Goal: Task Accomplishment & Management: Manage account settings

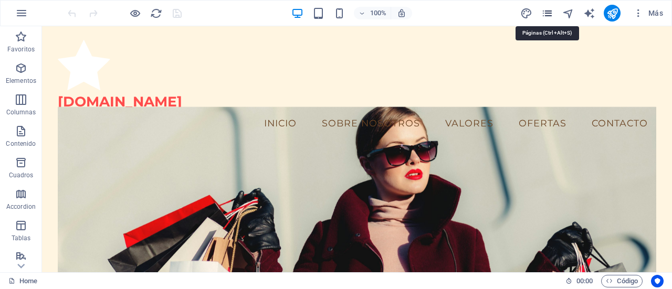
click at [547, 14] on icon "pages" at bounding box center [547, 13] width 12 height 12
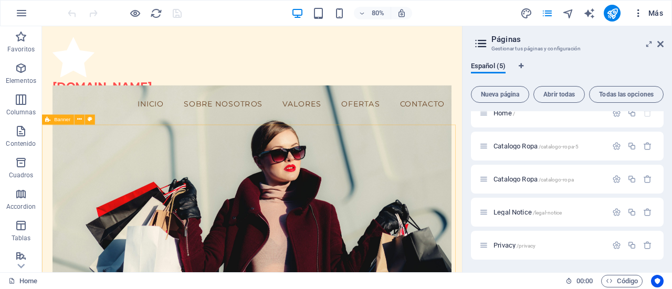
click at [636, 9] on icon "button" at bounding box center [638, 13] width 10 height 10
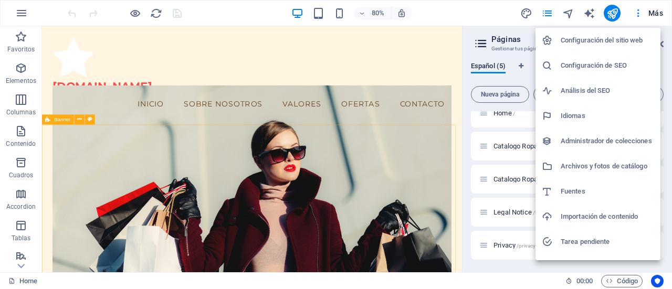
click at [610, 40] on h6 "Configuración del sitio web" at bounding box center [606, 40] width 93 height 13
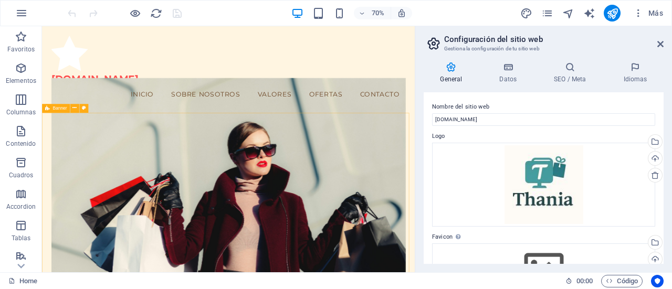
drag, startPoint x: 661, startPoint y: 103, endPoint x: 661, endPoint y: 142, distance: 38.8
click at [661, 142] on div "Nombre del sitio web [DOMAIN_NAME] Logo Arrastra archivos aquí, haz clic para e…" at bounding box center [543, 178] width 240 height 172
drag, startPoint x: 661, startPoint y: 142, endPoint x: 660, endPoint y: 153, distance: 10.5
click at [660, 153] on div "Nombre del sitio web [DOMAIN_NAME] Logo Arrastra archivos aquí, haz clic para e…" at bounding box center [543, 178] width 240 height 172
drag, startPoint x: 660, startPoint y: 153, endPoint x: 663, endPoint y: 178, distance: 25.3
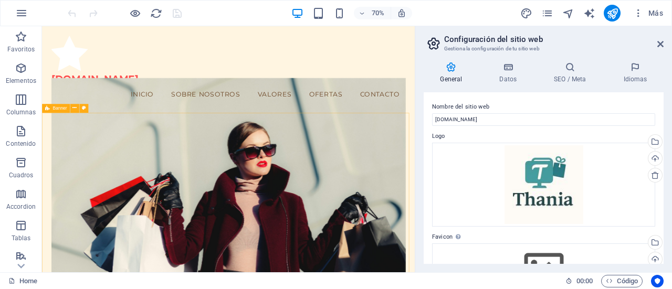
click at [663, 178] on div "Nombre del sitio web [DOMAIN_NAME] Logo Arrastra archivos aquí, haz clic para e…" at bounding box center [543, 178] width 240 height 172
click at [639, 12] on icon "button" at bounding box center [638, 13] width 10 height 10
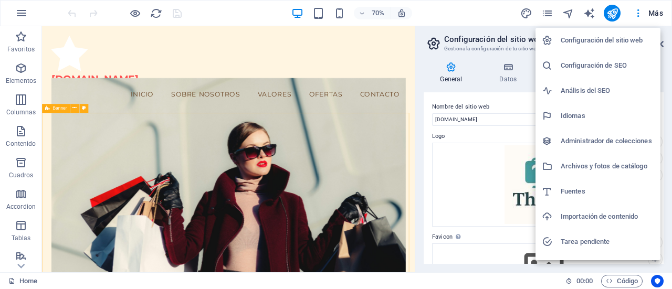
click at [588, 62] on h6 "Configuración de SEO" at bounding box center [606, 65] width 93 height 13
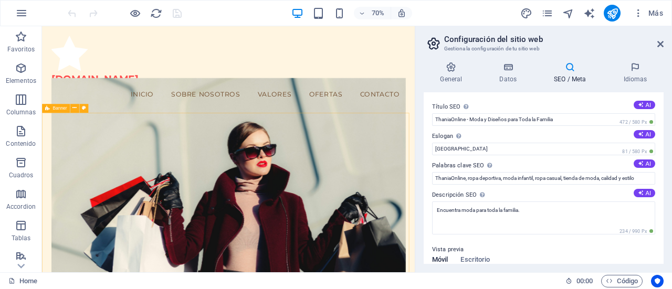
drag, startPoint x: 661, startPoint y: 126, endPoint x: 662, endPoint y: 176, distance: 49.4
click at [662, 176] on div "Título SEO El título de tu sitio web. Elige algo que destaque en los resultados…" at bounding box center [543, 178] width 240 height 172
click at [661, 43] on icon at bounding box center [660, 44] width 6 height 8
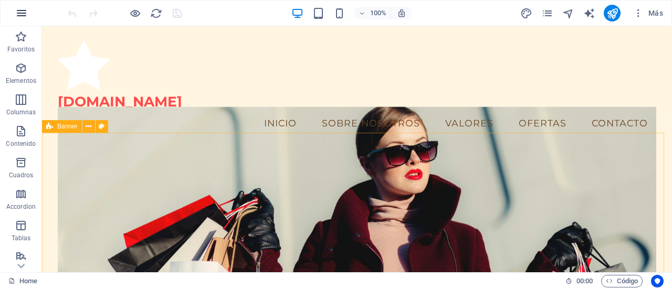
click at [19, 8] on icon "button" at bounding box center [21, 13] width 13 height 13
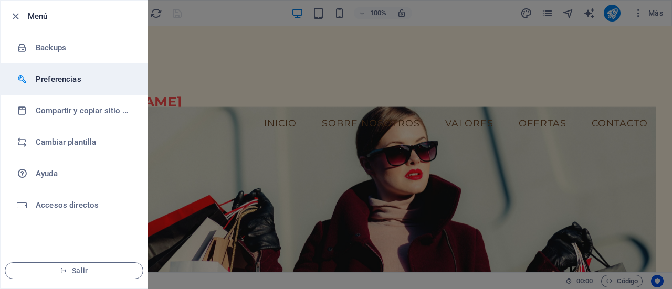
click at [49, 82] on h6 "Preferencias" at bounding box center [84, 79] width 97 height 13
select select "es"
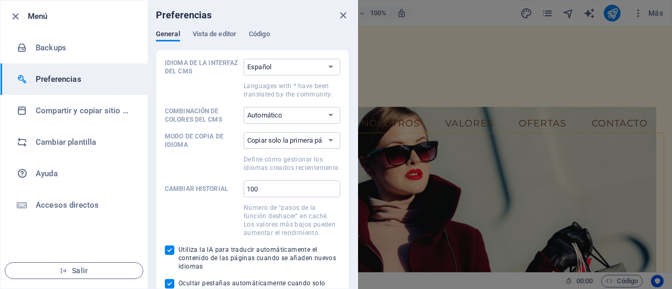
click at [448, 54] on div at bounding box center [336, 144] width 672 height 289
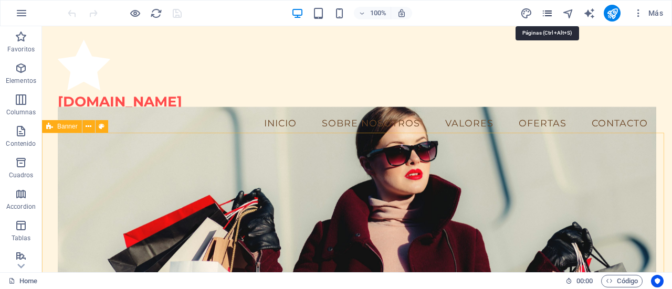
click at [551, 15] on icon "pages" at bounding box center [547, 13] width 12 height 12
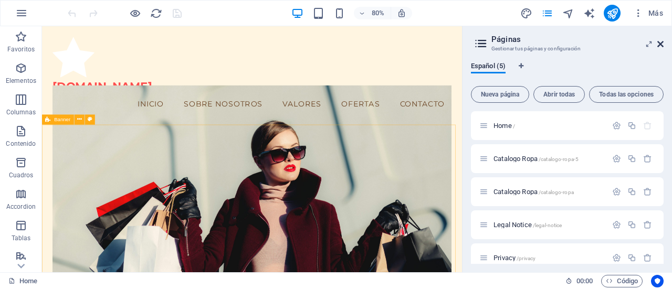
click at [660, 46] on icon at bounding box center [660, 44] width 6 height 8
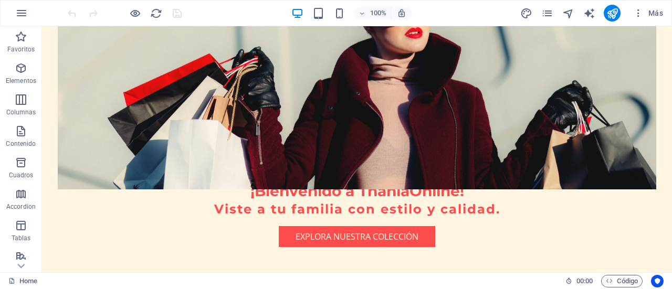
scroll to position [231, 0]
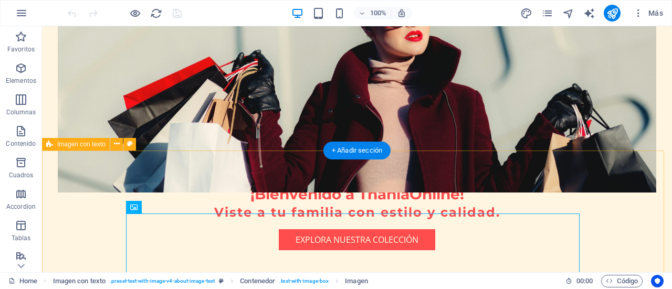
drag, startPoint x: 236, startPoint y: 214, endPoint x: 231, endPoint y: 186, distance: 28.8
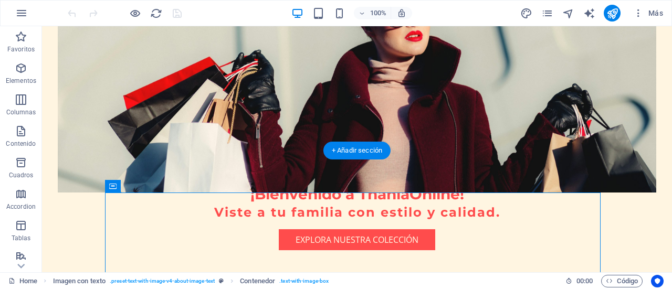
drag, startPoint x: 164, startPoint y: 213, endPoint x: 123, endPoint y: 164, distance: 63.3
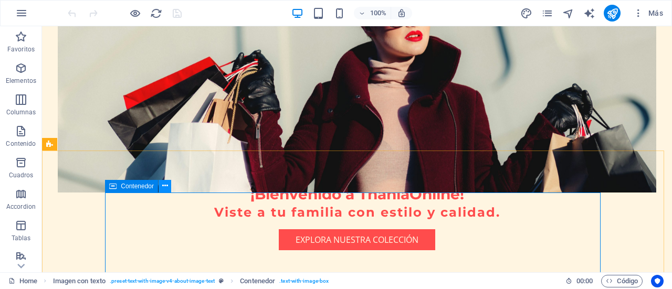
click at [163, 186] on icon at bounding box center [165, 186] width 6 height 11
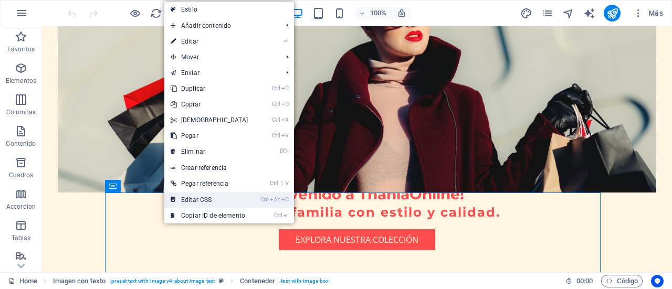
click at [196, 198] on link "Ctrl Alt C Editar CSS" at bounding box center [209, 200] width 90 height 16
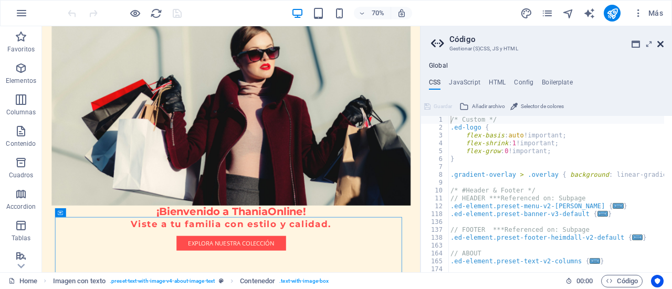
click at [661, 46] on icon at bounding box center [660, 44] width 6 height 8
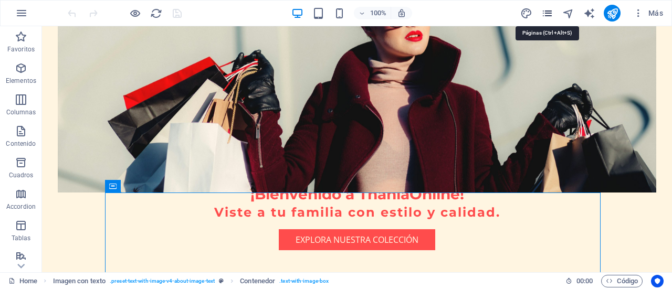
click at [544, 16] on icon "pages" at bounding box center [547, 13] width 12 height 12
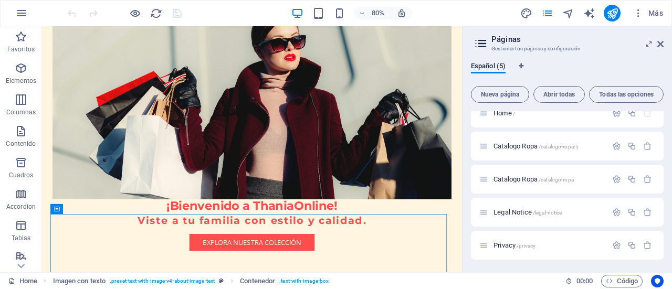
scroll to position [0, 0]
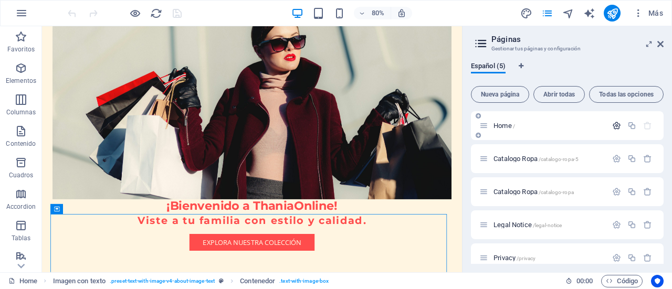
click at [615, 125] on icon "button" at bounding box center [616, 125] width 9 height 9
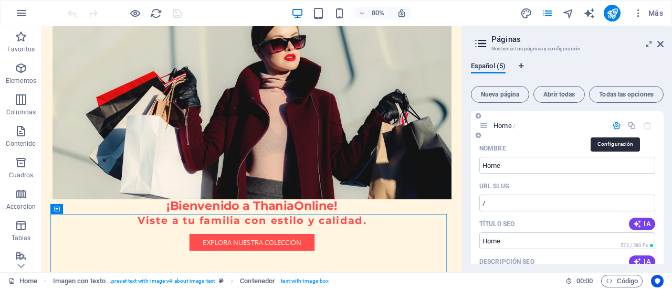
click at [615, 125] on icon "button" at bounding box center [616, 125] width 9 height 9
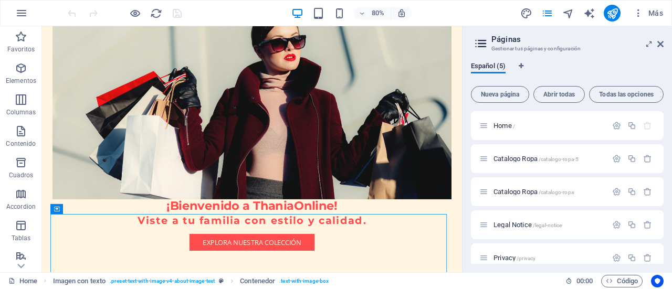
drag, startPoint x: 664, startPoint y: 130, endPoint x: 663, endPoint y: 189, distance: 59.3
click at [663, 189] on div "Español (5) Nueva página Abrir todas Todas las opciones Home / Catalogo Ropa /c…" at bounding box center [566, 163] width 209 height 219
click at [624, 95] on span "Todas las opciones" at bounding box center [626, 94] width 65 height 6
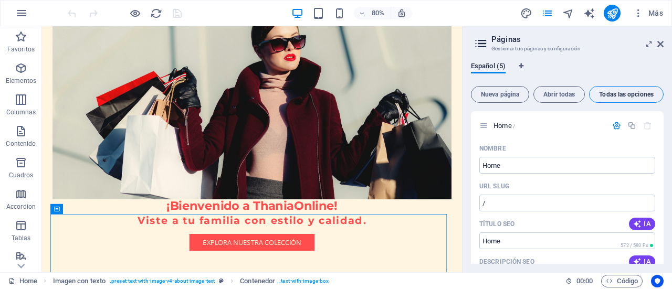
scroll to position [1786, 0]
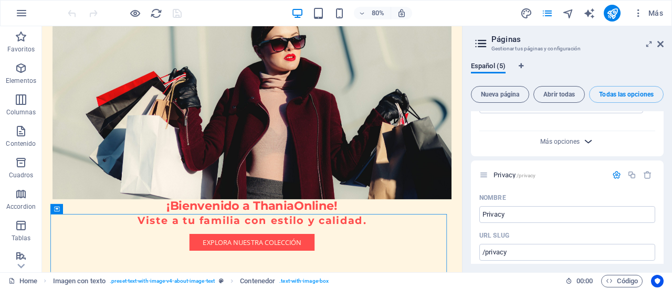
click at [589, 135] on icon "button" at bounding box center [588, 141] width 12 height 12
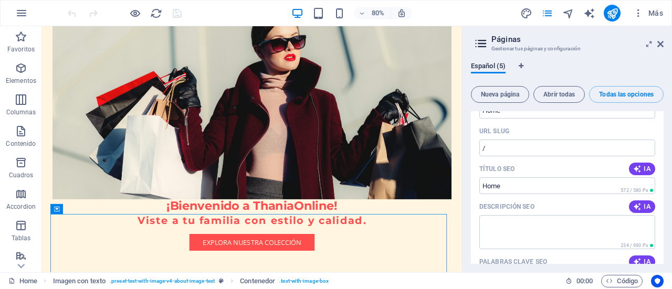
scroll to position [44, 0]
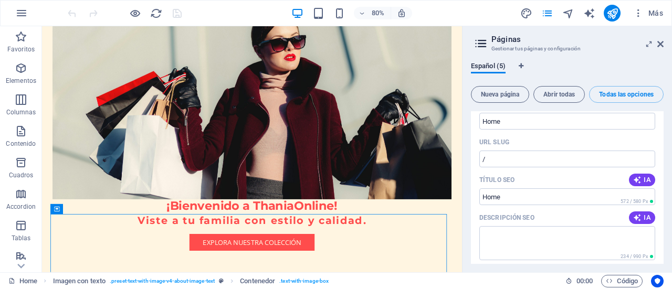
drag, startPoint x: 661, startPoint y: 121, endPoint x: 661, endPoint y: 86, distance: 35.2
click at [661, 86] on div "Nueva página Abrir todas Todas las opciones Home / Nombre Home ​ URL SLUG / ​ T…" at bounding box center [567, 173] width 193 height 182
click at [555, 95] on span "Abrir todas" at bounding box center [559, 94] width 42 height 6
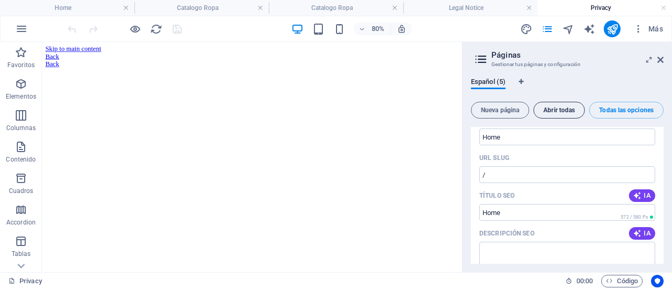
scroll to position [0, 0]
click at [660, 57] on icon at bounding box center [660, 60] width 6 height 8
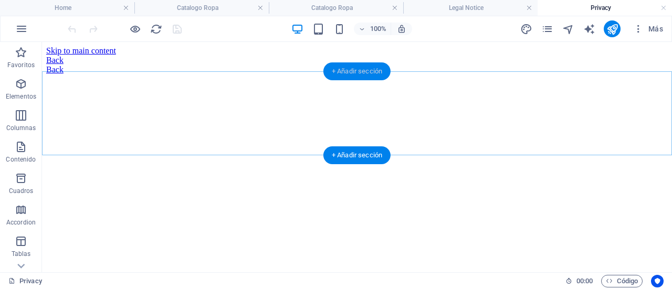
drag, startPoint x: 329, startPoint y: 76, endPoint x: 37, endPoint y: 35, distance: 294.7
click at [329, 76] on div "+ Añadir sección" at bounding box center [356, 71] width 67 height 18
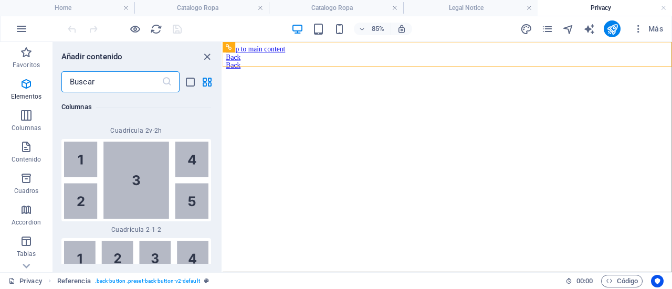
scroll to position [3346, 0]
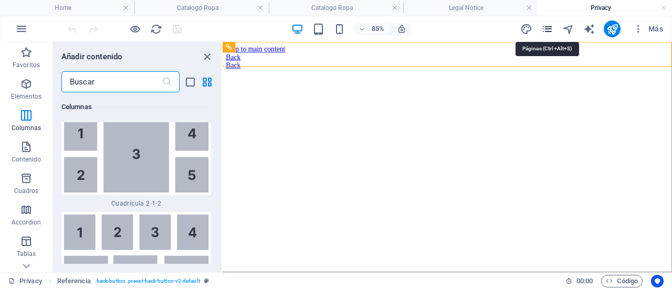
click at [548, 29] on icon "pages" at bounding box center [547, 29] width 12 height 12
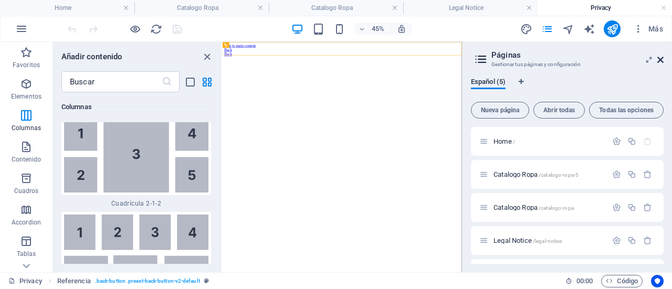
click at [660, 61] on icon at bounding box center [660, 60] width 6 height 8
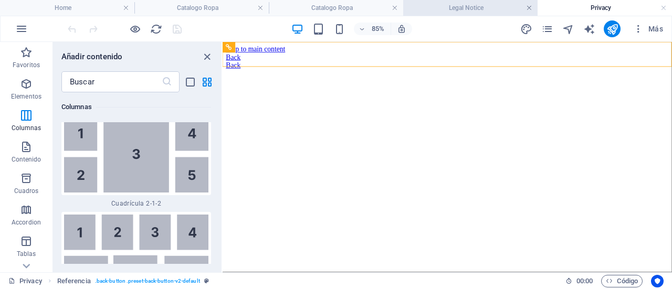
click at [531, 10] on link at bounding box center [529, 8] width 6 height 10
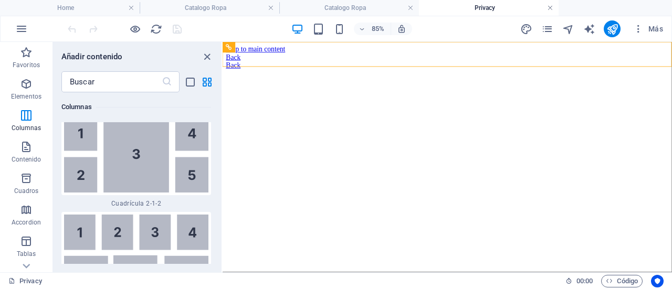
click at [549, 8] on link at bounding box center [550, 8] width 6 height 10
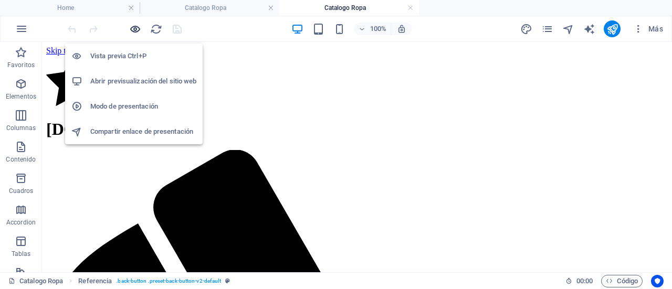
click at [132, 30] on icon "button" at bounding box center [135, 29] width 12 height 12
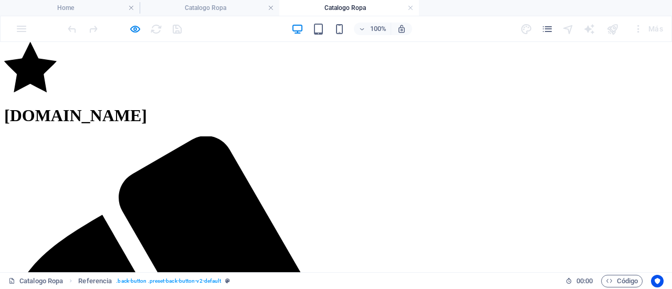
scroll to position [0, 0]
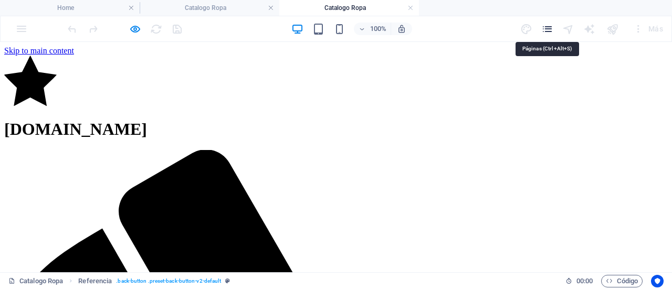
click at [546, 34] on icon "pages" at bounding box center [547, 29] width 12 height 12
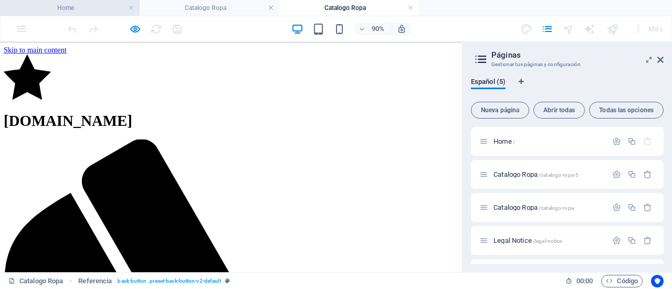
click at [116, 10] on h4 "Home" at bounding box center [70, 8] width 140 height 12
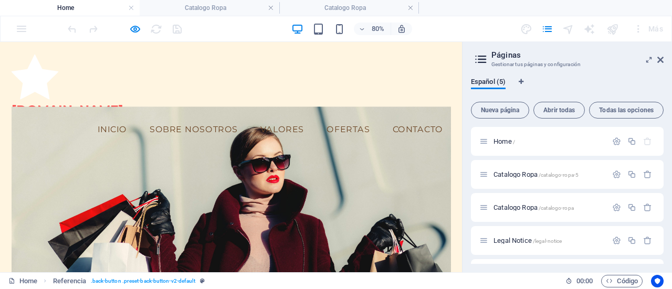
scroll to position [214, 0]
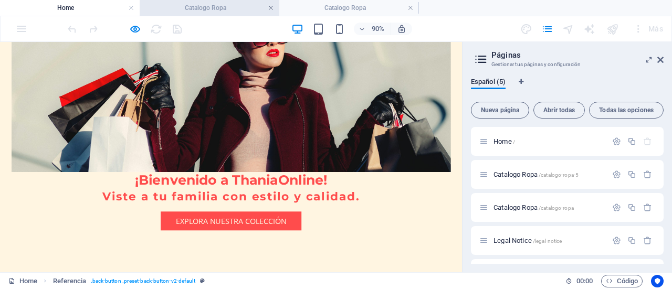
click at [272, 10] on link at bounding box center [271, 8] width 6 height 10
click at [237, 9] on h4 "Catalogo Ropa" at bounding box center [210, 8] width 140 height 12
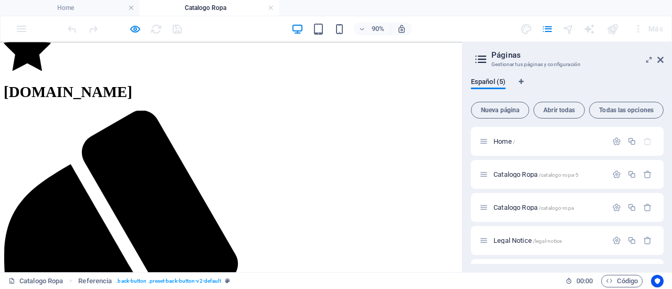
scroll to position [0, 0]
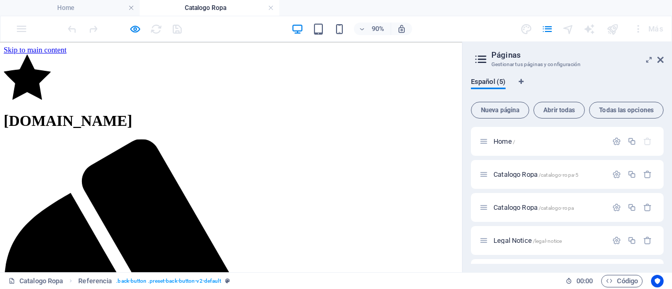
click at [277, 7] on h4 "Catalogo Ropa" at bounding box center [210, 8] width 140 height 12
click at [273, 7] on link at bounding box center [271, 8] width 6 height 10
